Goal: Task Accomplishment & Management: Use online tool/utility

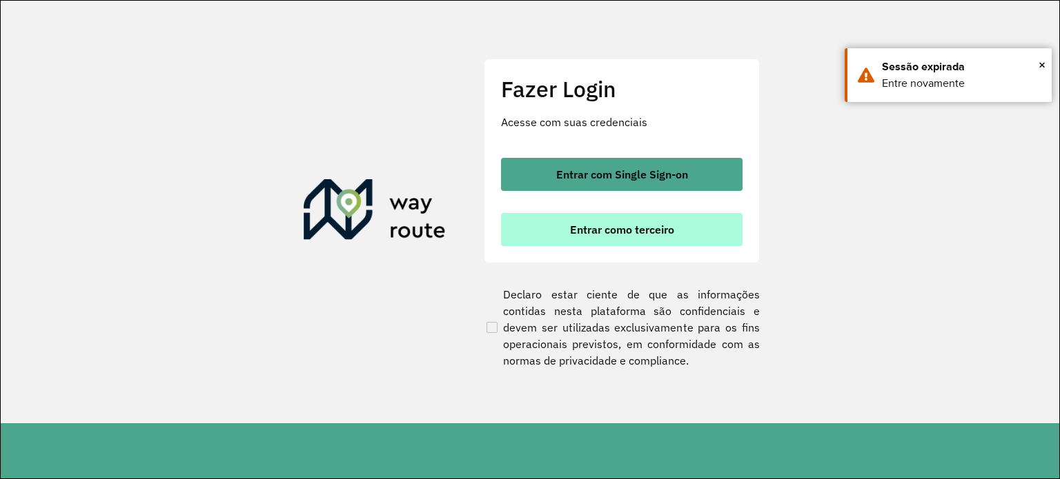
click at [560, 239] on button "Entrar como terceiro" at bounding box center [621, 229] width 241 height 33
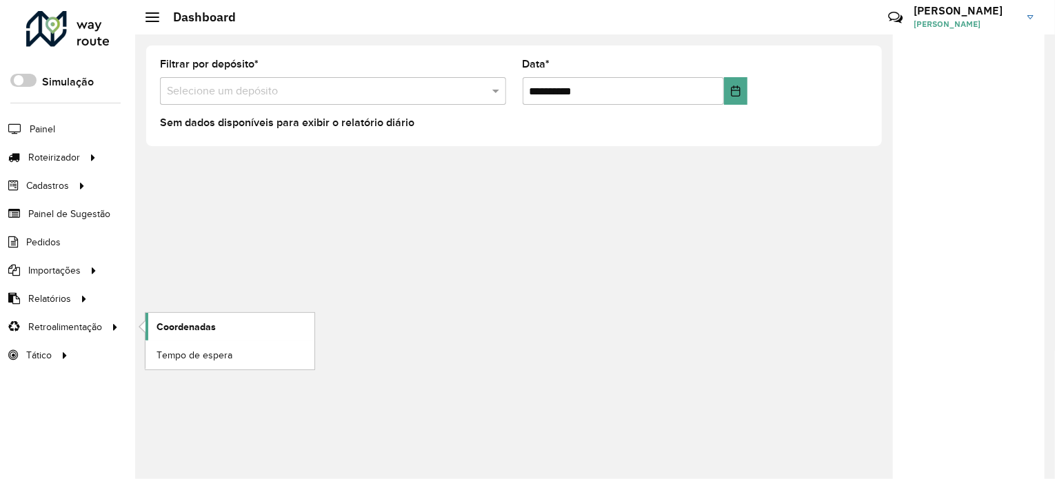
click at [157, 326] on span "Coordenadas" at bounding box center [186, 327] width 59 height 14
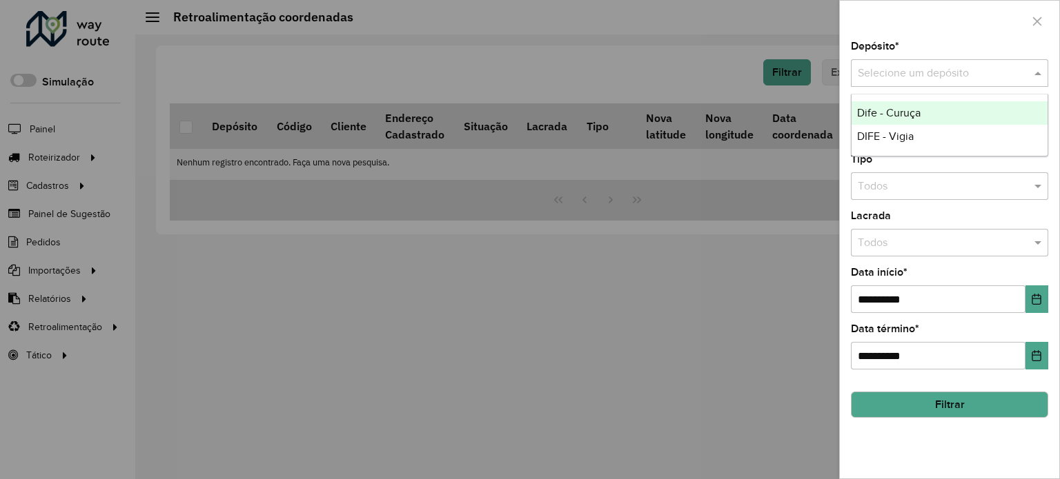
click at [929, 79] on input "text" at bounding box center [935, 74] width 156 height 17
click at [937, 109] on div "Dife - Curuça" at bounding box center [949, 112] width 196 height 23
click at [962, 392] on button "Filtrar" at bounding box center [949, 405] width 197 height 26
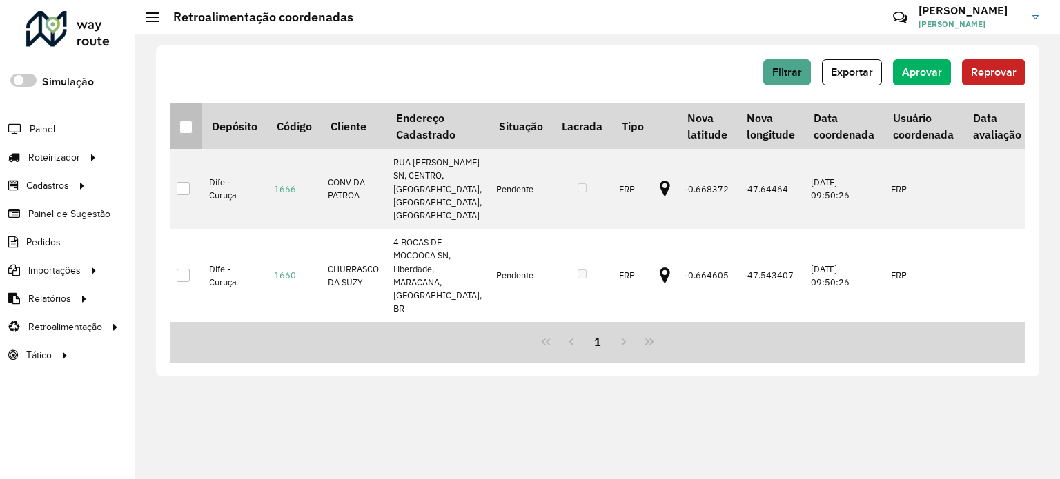
click at [178, 122] on th at bounding box center [186, 126] width 32 height 46
click at [186, 123] on div at bounding box center [185, 127] width 13 height 13
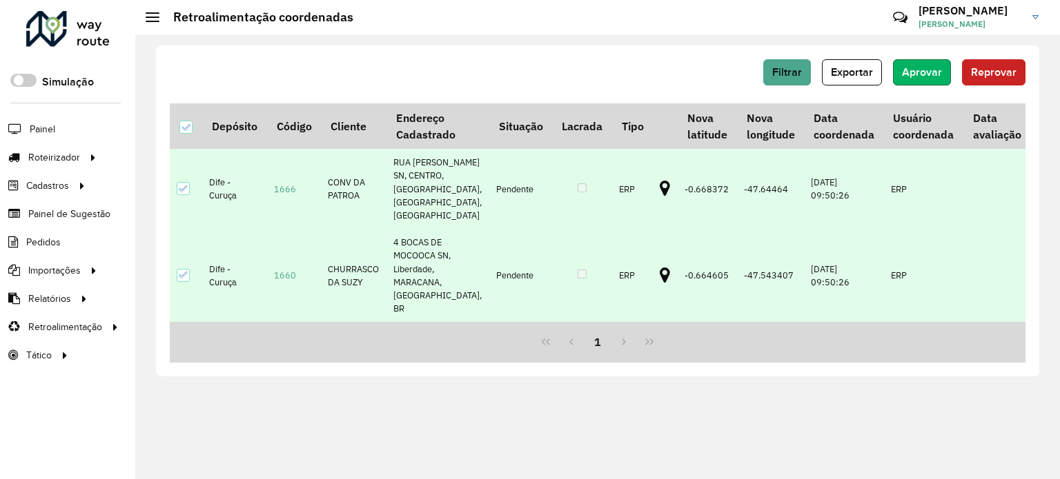
click at [924, 72] on span "Aprovar" at bounding box center [922, 72] width 40 height 12
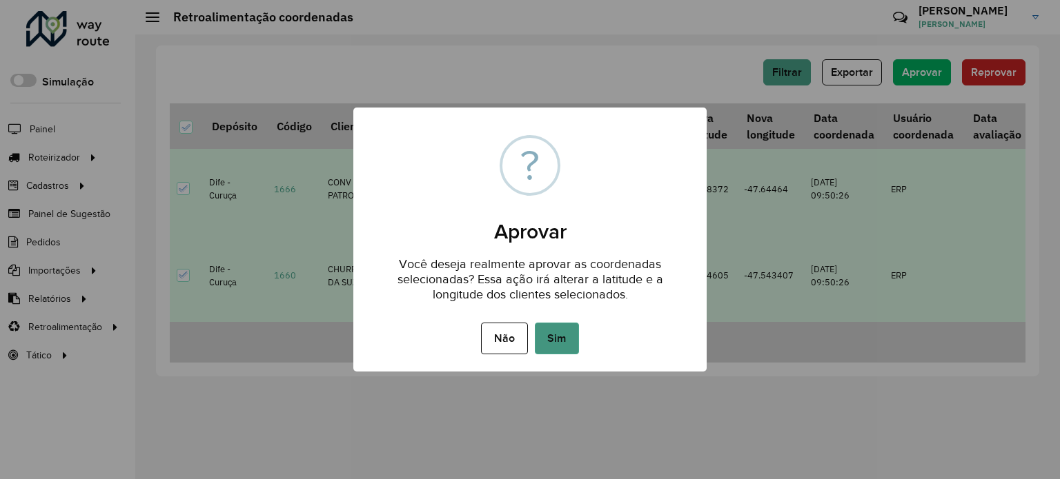
click at [566, 341] on button "Sim" at bounding box center [557, 339] width 44 height 32
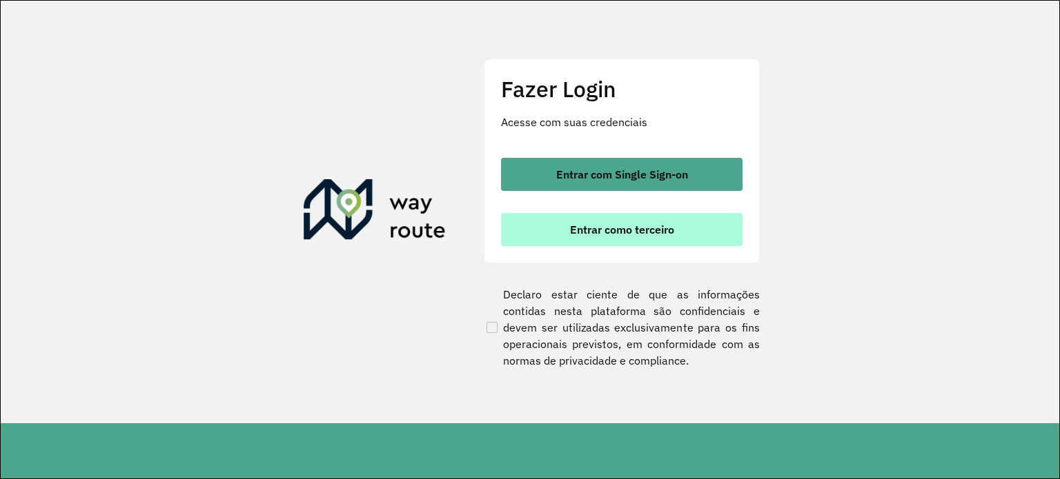
click at [644, 237] on button "Entrar como terceiro" at bounding box center [621, 229] width 241 height 33
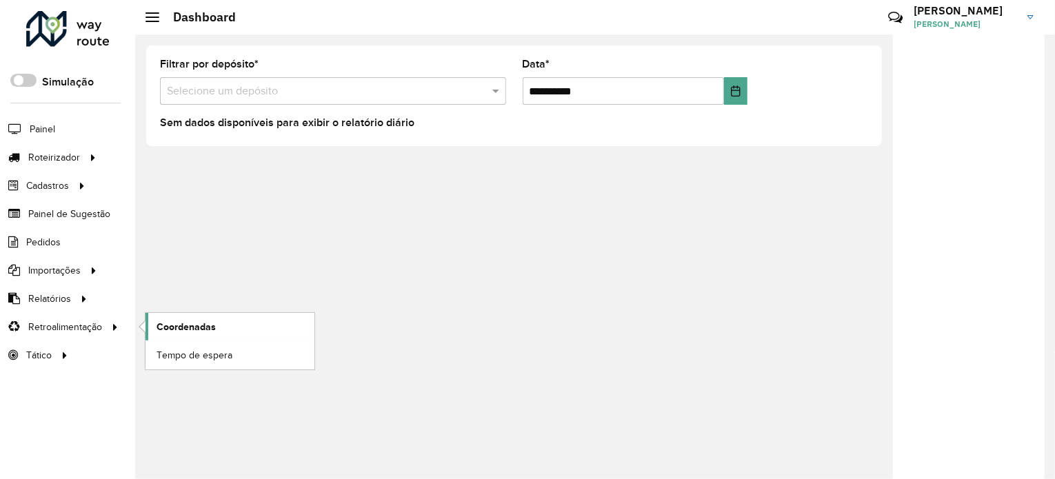
click at [235, 325] on link "Coordenadas" at bounding box center [230, 327] width 169 height 28
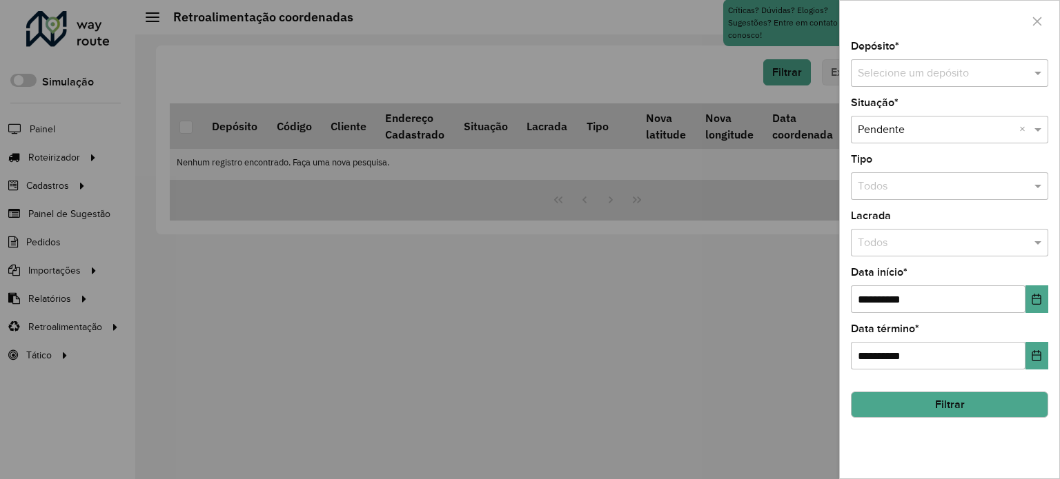
click at [906, 59] on div "Selecione um depósito" at bounding box center [949, 73] width 197 height 28
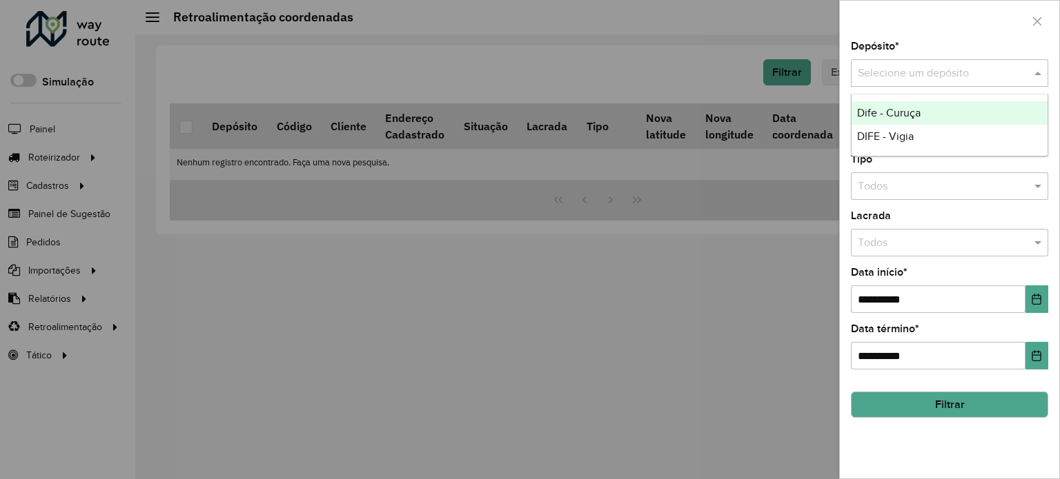
click at [911, 110] on span "Dife - Curuça" at bounding box center [888, 113] width 63 height 12
click at [931, 410] on button "Filtrar" at bounding box center [949, 405] width 197 height 26
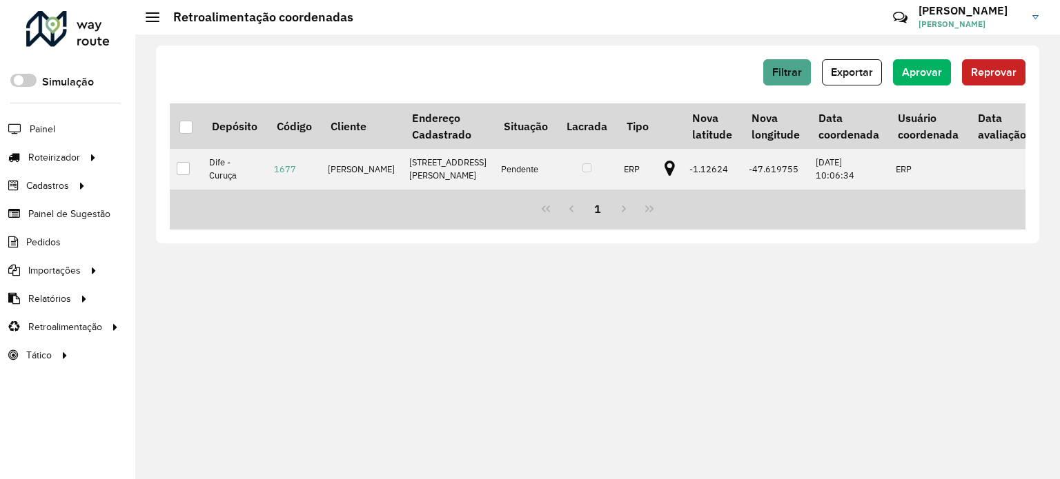
click at [188, 135] on th at bounding box center [186, 126] width 32 height 46
click at [187, 124] on div at bounding box center [185, 127] width 13 height 13
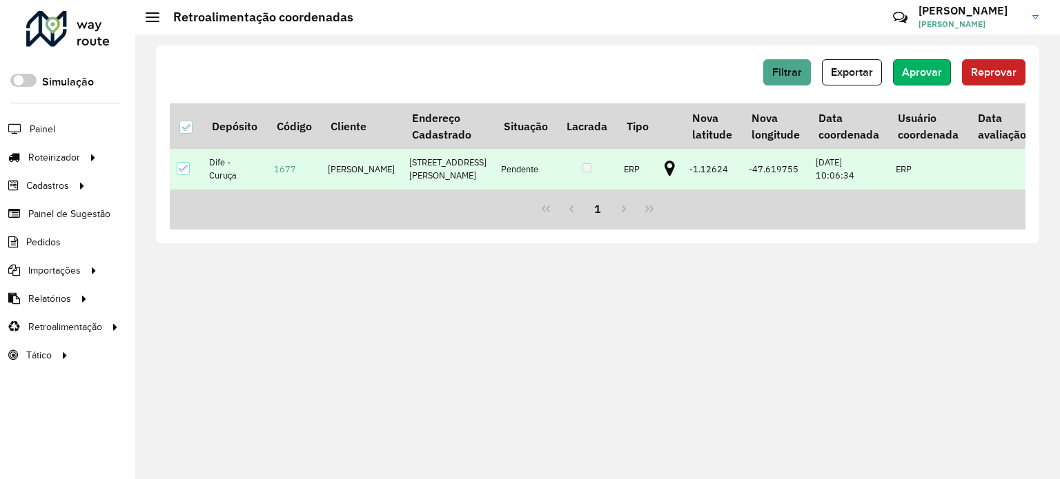
click at [927, 74] on span "Aprovar" at bounding box center [922, 72] width 40 height 12
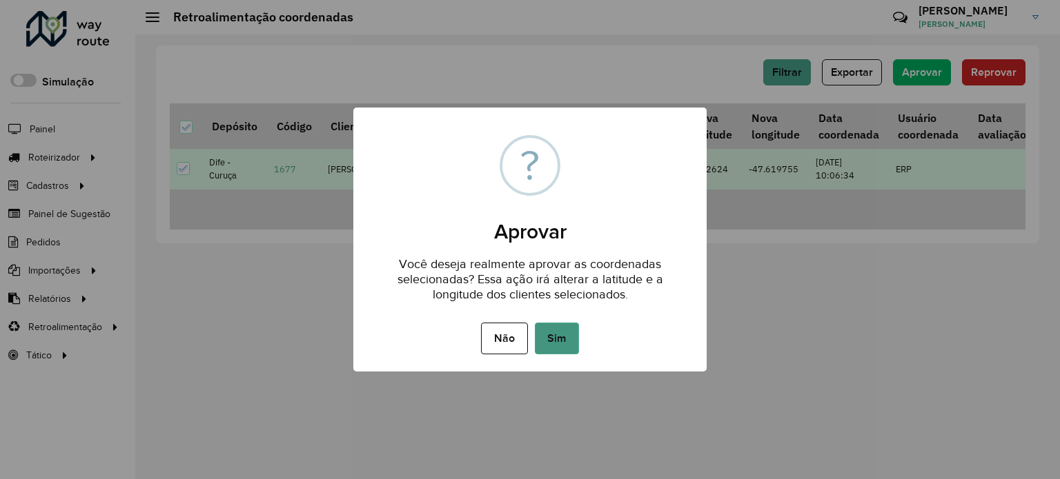
click at [550, 336] on button "Sim" at bounding box center [557, 339] width 44 height 32
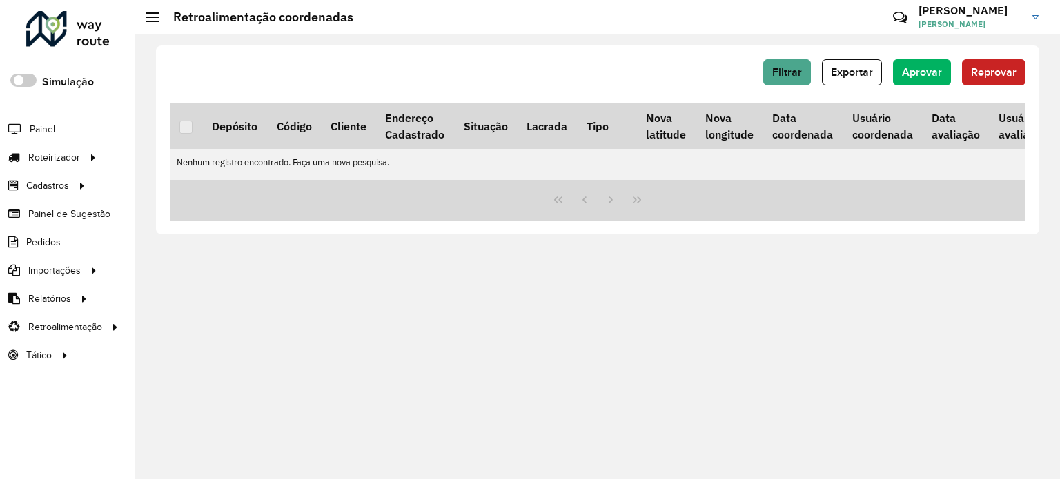
click at [251, 88] on div "Filtrar Exportar Aprovar Reprovar" at bounding box center [597, 77] width 855 height 36
click at [610, 322] on div "Filtrar Exportar Aprovar Reprovar Depósito Código Cliente Endereço Cadastrado S…" at bounding box center [597, 256] width 924 height 445
